Goal: Navigation & Orientation: Find specific page/section

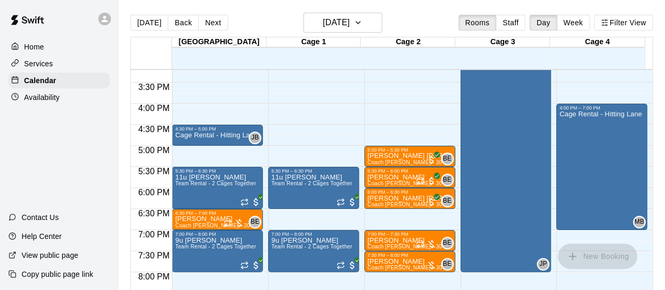
scroll to position [637, 0]
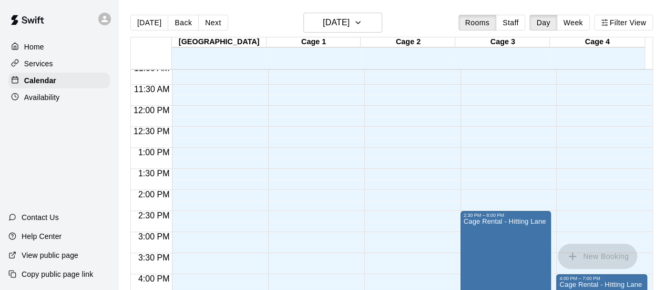
scroll to position [672, 0]
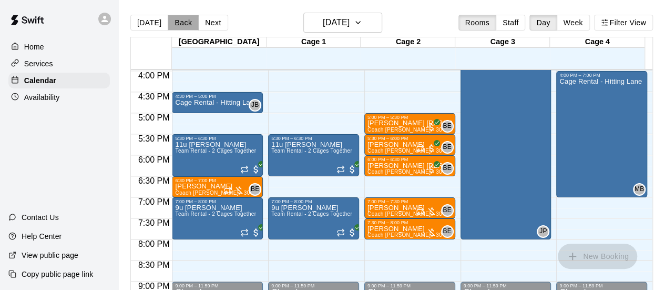
click at [177, 24] on button "Back" at bounding box center [183, 23] width 31 height 16
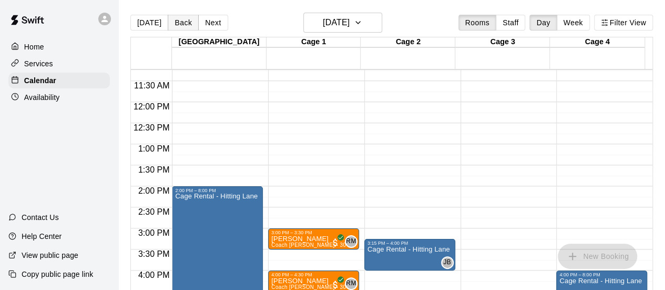
scroll to position [470, 0]
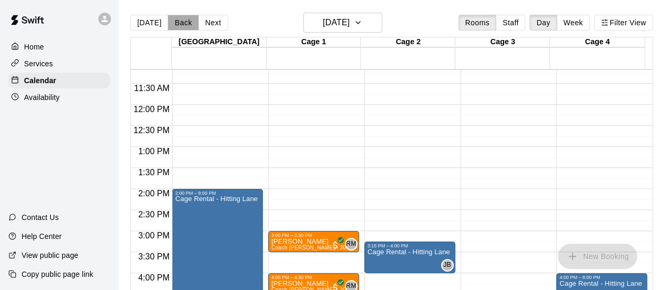
click at [174, 23] on button "Back" at bounding box center [183, 23] width 31 height 16
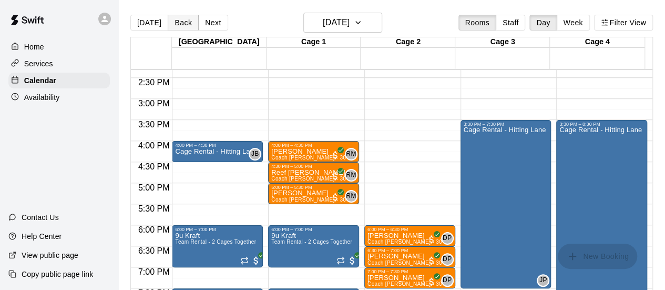
scroll to position [612, 0]
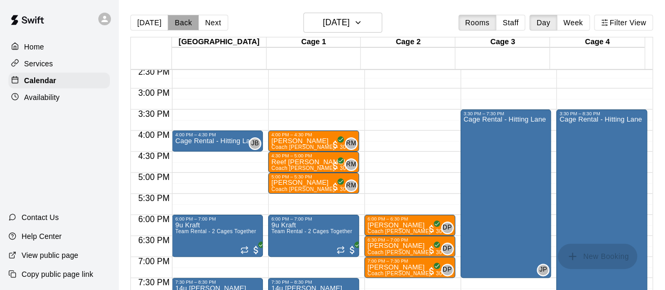
click at [174, 24] on button "Back" at bounding box center [183, 23] width 31 height 16
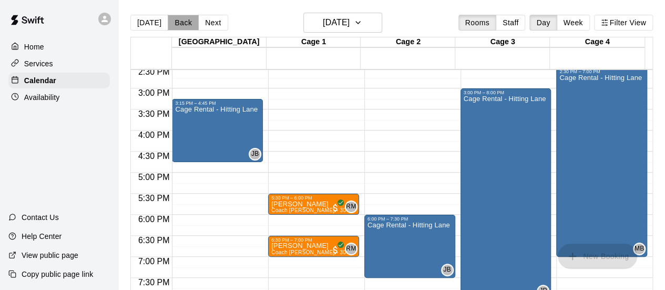
click at [174, 24] on button "Back" at bounding box center [183, 23] width 31 height 16
